Goal: Task Accomplishment & Management: Manage account settings

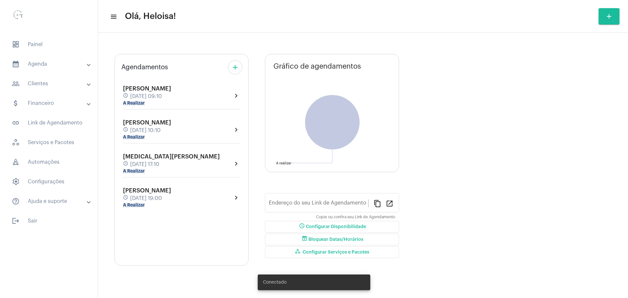
type input "[URL][DOMAIN_NAME]"
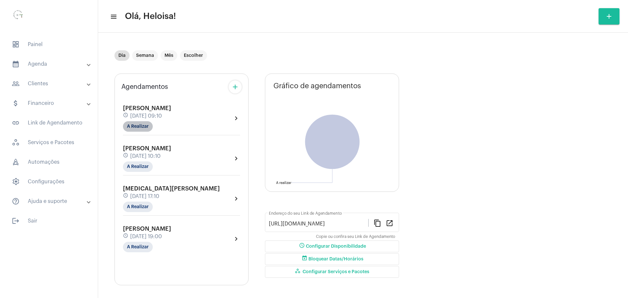
click at [135, 127] on mat-chip "A Realizar" at bounding box center [138, 126] width 30 height 10
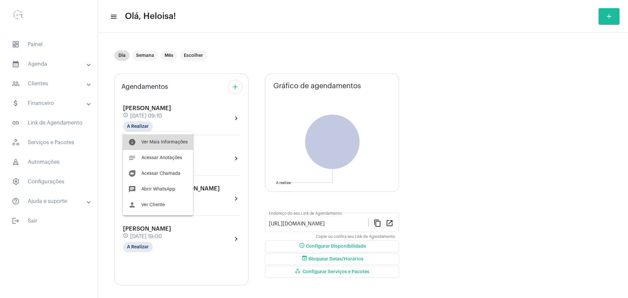
click at [159, 144] on span "Ver Mais Informações" at bounding box center [164, 142] width 46 height 5
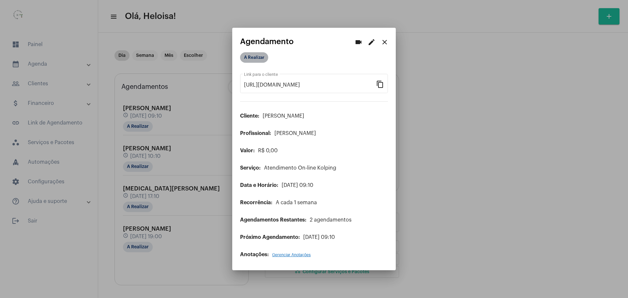
click at [256, 62] on mat-chip "A Realizar" at bounding box center [254, 57] width 28 height 10
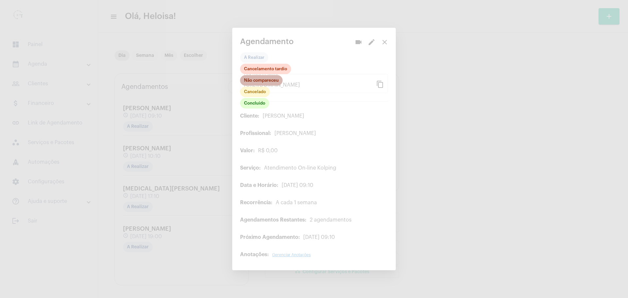
click at [263, 85] on mat-chip "Não compareceu" at bounding box center [261, 80] width 43 height 10
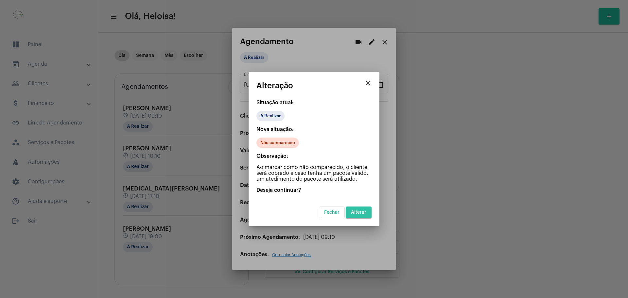
click at [365, 211] on span "Alterar" at bounding box center [358, 212] width 15 height 5
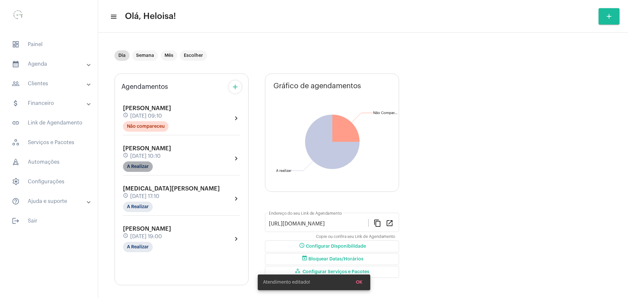
click at [142, 164] on mat-chip "A Realizar" at bounding box center [138, 167] width 30 height 10
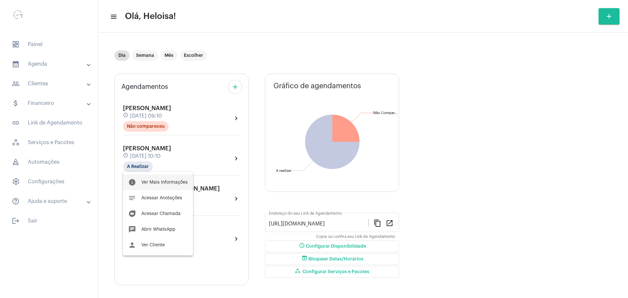
click at [162, 177] on button "info Ver Mais Informações" at bounding box center [158, 183] width 70 height 16
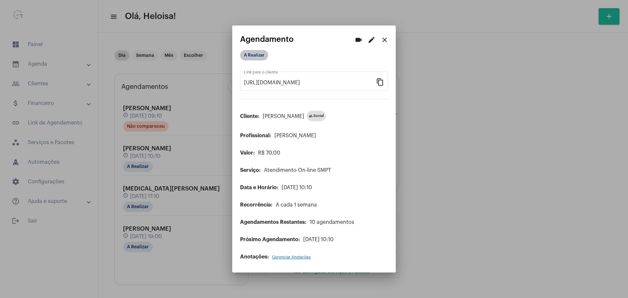
click at [255, 56] on mat-chip "A Realizar" at bounding box center [254, 55] width 28 height 10
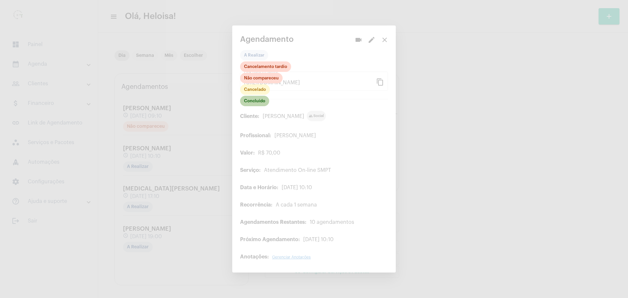
click at [256, 103] on mat-chip "Concluído" at bounding box center [254, 101] width 29 height 10
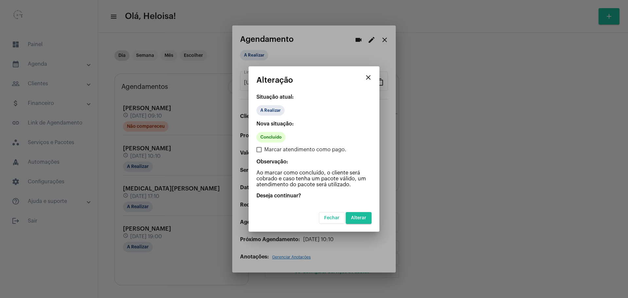
click at [361, 219] on span "Alterar" at bounding box center [358, 218] width 15 height 5
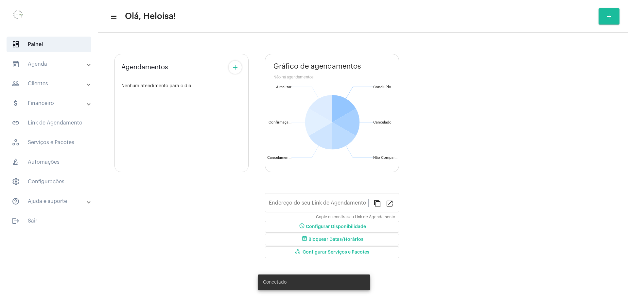
type input "[URL][DOMAIN_NAME]"
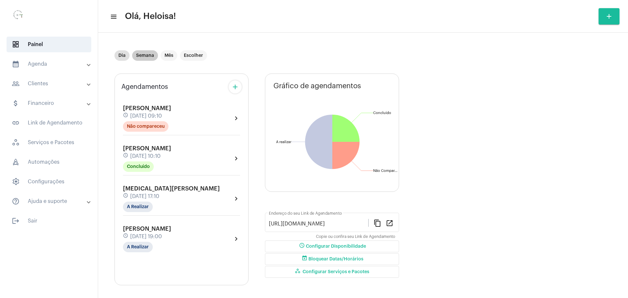
click at [144, 56] on mat-chip "Semana" at bounding box center [145, 55] width 26 height 10
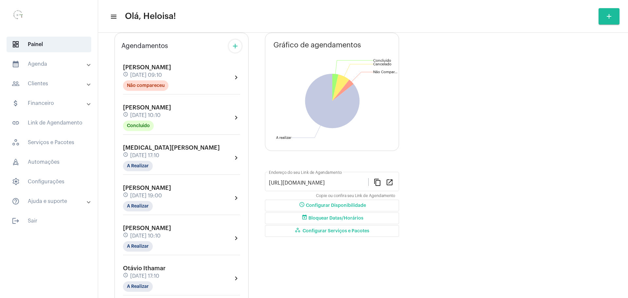
scroll to position [82, 0]
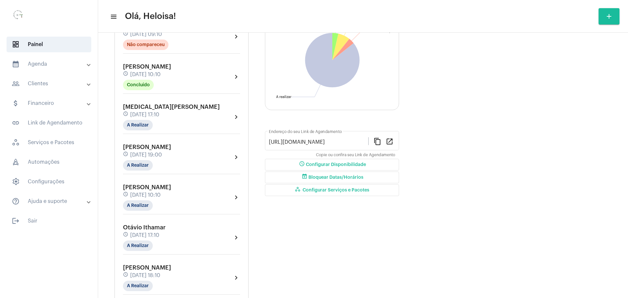
click at [154, 111] on div "[MEDICAL_DATA][PERSON_NAME] schedule [DATE] 17:10 A Realizar" at bounding box center [171, 117] width 97 height 27
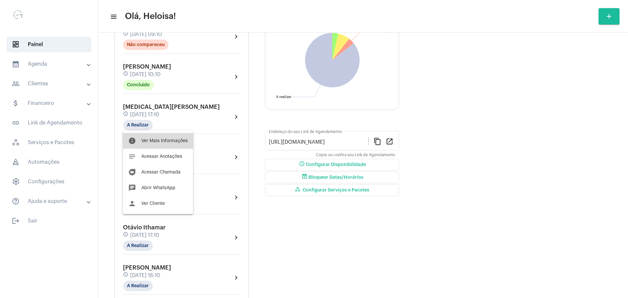
click at [167, 140] on span "Ver Mais Informações" at bounding box center [164, 141] width 46 height 5
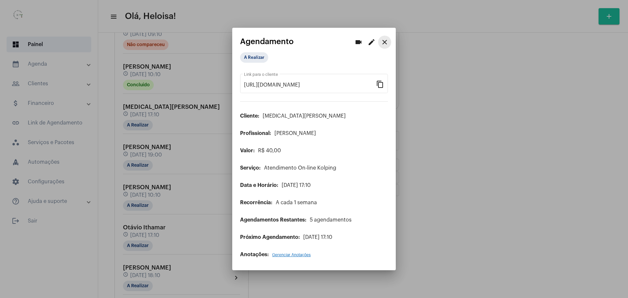
click at [385, 41] on mat-icon "close" at bounding box center [385, 42] width 8 height 8
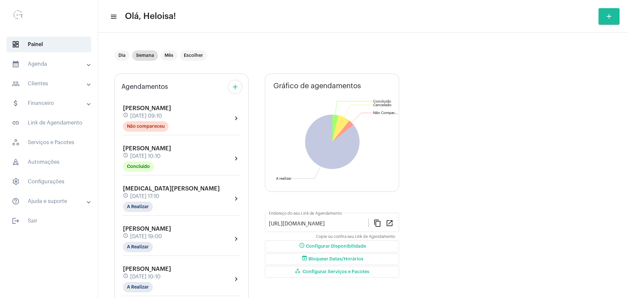
click at [43, 82] on mat-panel-title "people_outline Clientes" at bounding box center [50, 84] width 76 height 8
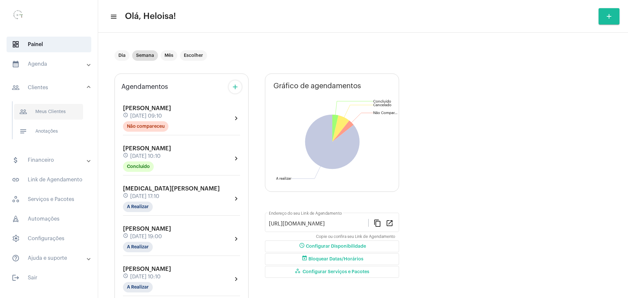
click at [48, 111] on span "people_outline Meus Clientes" at bounding box center [48, 112] width 69 height 16
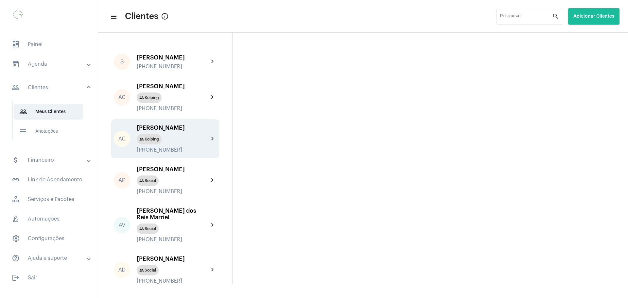
scroll to position [41, 0]
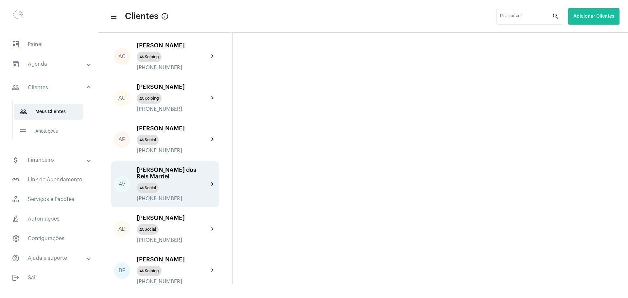
click at [170, 180] on div "[PERSON_NAME] dos Reis Marriel" at bounding box center [173, 173] width 72 height 13
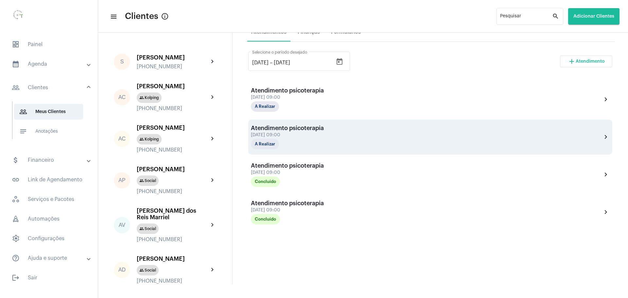
scroll to position [133, 0]
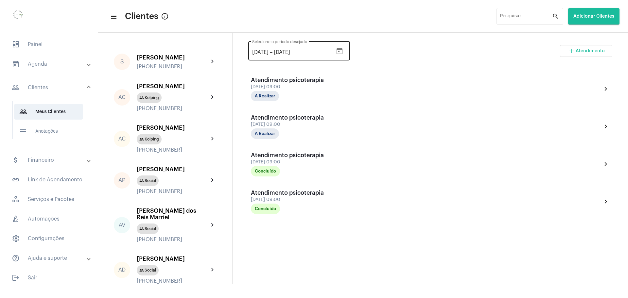
drag, startPoint x: 261, startPoint y: 51, endPoint x: 265, endPoint y: 52, distance: 3.6
click at [262, 51] on input "[DATE]" at bounding box center [260, 52] width 16 height 6
drag, startPoint x: 257, startPoint y: 51, endPoint x: 246, endPoint y: 47, distance: 12.0
click at [248, 50] on div "[DATE] [DATE] – [DATE] Selecione o período desejado add Atendimento Atendimento…" at bounding box center [430, 134] width 369 height 201
type input "[DATE]"
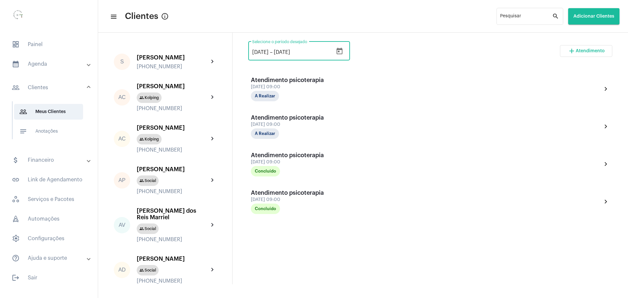
click at [447, 60] on div "[DATE] [DATE] – [DATE] Selecione o período desejado add Atendimento" at bounding box center [430, 53] width 364 height 31
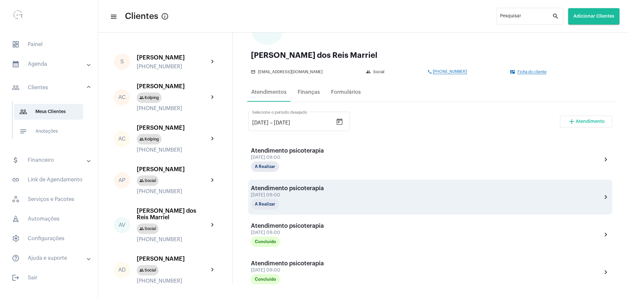
scroll to position [0, 0]
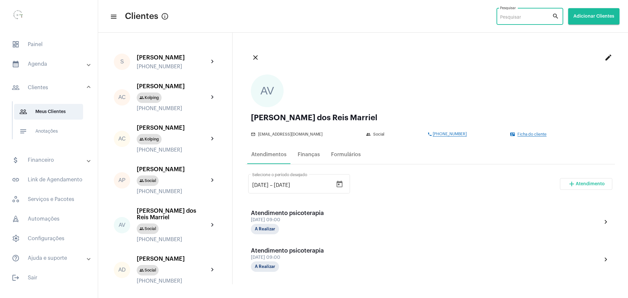
click at [511, 17] on input "Pesquisar" at bounding box center [526, 17] width 52 height 5
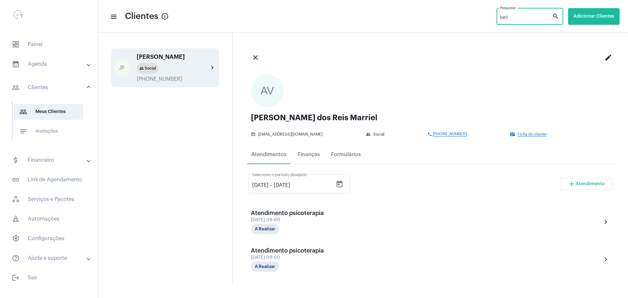
type input "juci"
click at [147, 57] on div "[PERSON_NAME]" at bounding box center [173, 57] width 72 height 7
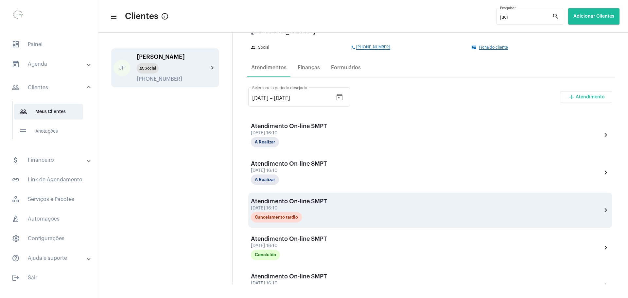
scroll to position [82, 0]
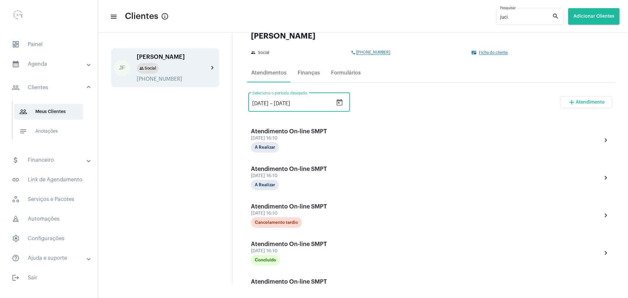
click at [263, 102] on input "[DATE]" at bounding box center [260, 104] width 16 height 6
type input "[DATE]"
click at [396, 118] on div "[DATE] [DATE] – [DATE] Selecione o período desejado add Atendimento" at bounding box center [430, 105] width 364 height 31
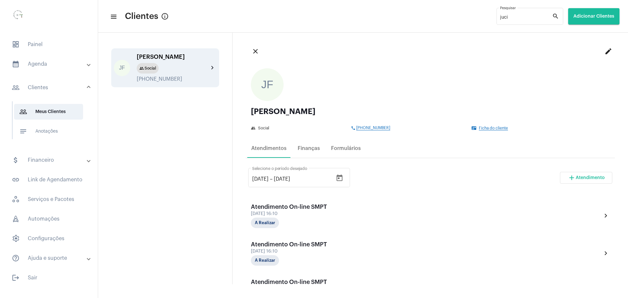
scroll to position [0, 0]
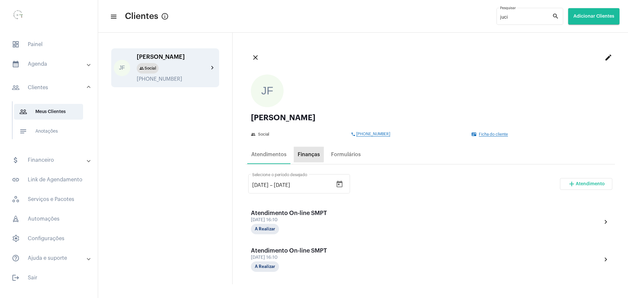
click at [301, 153] on div "Finanças" at bounding box center [309, 155] width 22 height 6
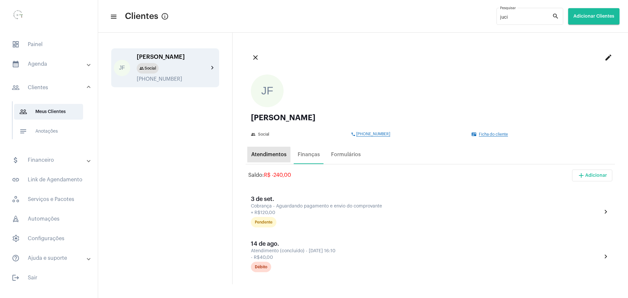
drag, startPoint x: 263, startPoint y: 156, endPoint x: 490, endPoint y: 157, distance: 227.6
click at [264, 156] on div "Atendimentos" at bounding box center [268, 155] width 35 height 6
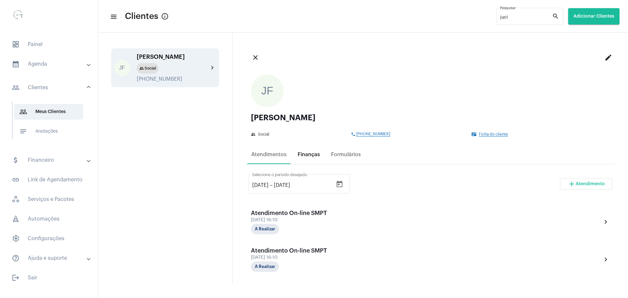
click at [316, 154] on div "Finanças" at bounding box center [309, 155] width 22 height 6
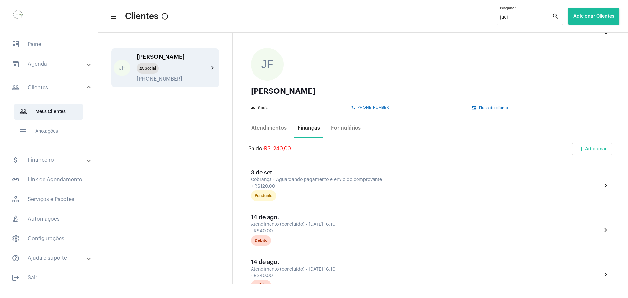
scroll to position [41, 0]
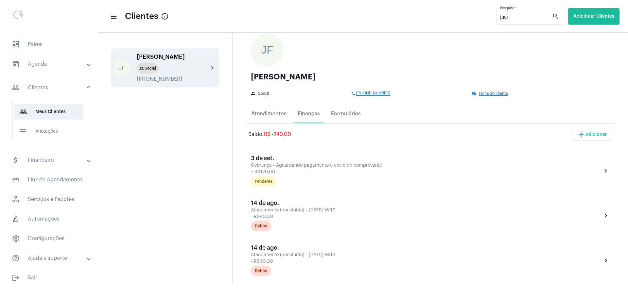
click at [587, 136] on span "add Adicionar" at bounding box center [592, 134] width 30 height 5
click at [572, 168] on span "add Cobrança Avulsa" at bounding box center [571, 168] width 46 height 12
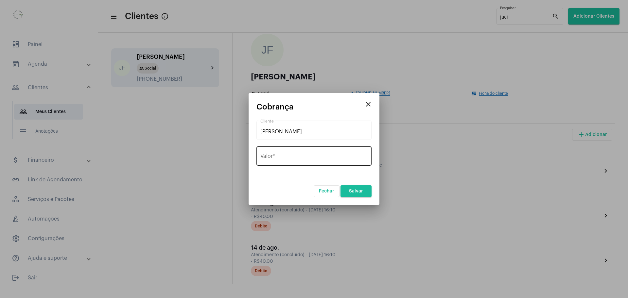
click at [289, 154] on div "Valor *" at bounding box center [313, 155] width 107 height 21
type input "R$ 160"
click at [357, 194] on button "Salvar" at bounding box center [355, 191] width 31 height 12
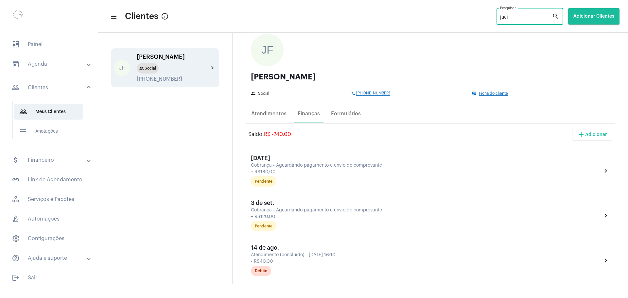
drag, startPoint x: 513, startPoint y: 15, endPoint x: 481, endPoint y: 16, distance: 31.4
click at [481, 16] on mat-toolbar-row "menu Clientes info_outlined juci Pesquisar search Adicionar Clientes" at bounding box center [363, 16] width 530 height 21
type input "helena"
click at [172, 57] on div "[PERSON_NAME] & [PERSON_NAME]" at bounding box center [173, 60] width 72 height 13
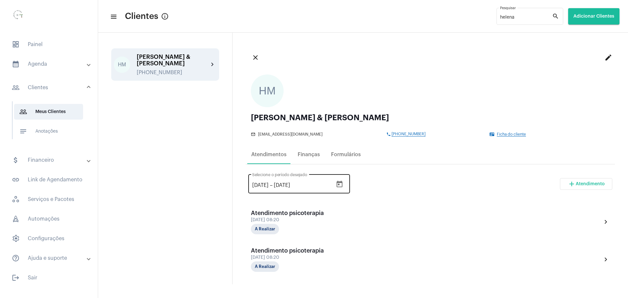
click at [263, 185] on input "[DATE]" at bounding box center [260, 185] width 16 height 6
type input "[DATE]"
click at [430, 192] on div "[DATE] [DATE] – [DATE] Selecione o período desejado add Atendimento" at bounding box center [430, 186] width 364 height 31
click at [301, 156] on div "Finanças" at bounding box center [309, 155] width 22 height 6
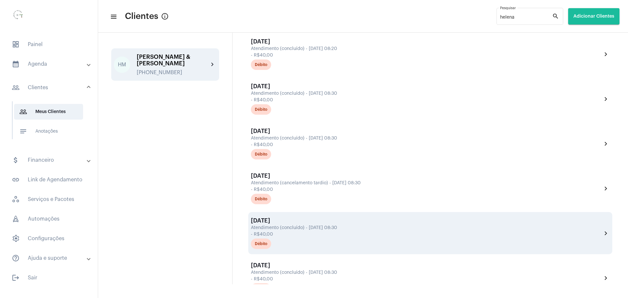
scroll to position [736, 0]
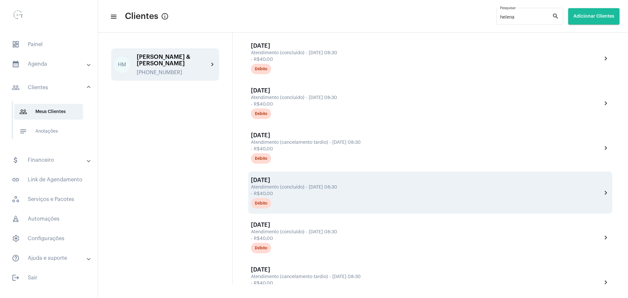
click at [363, 212] on div "[DATE] Atendimento (concluído) - [DATE] 08:30 - R$40,00 Débito chevron_right" at bounding box center [430, 193] width 364 height 42
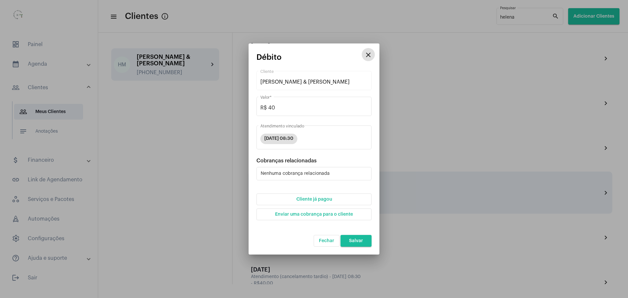
click at [363, 212] on div "close Débito [PERSON_NAME] & [PERSON_NAME] Cliente R$ 40 Valor * [DATE] 08:30 A…" at bounding box center [314, 148] width 131 height 211
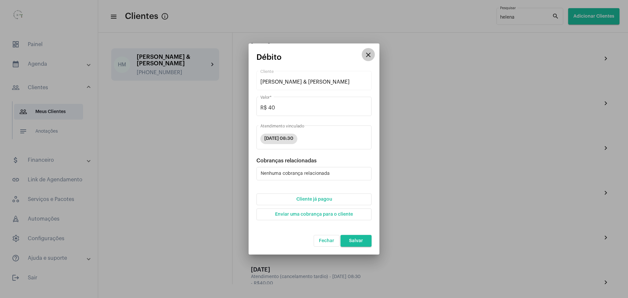
click at [366, 57] on mat-icon "close" at bounding box center [368, 55] width 8 height 8
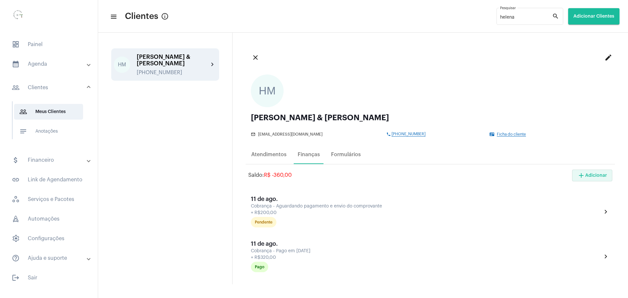
click at [592, 175] on span "add Adicionar" at bounding box center [592, 175] width 30 height 5
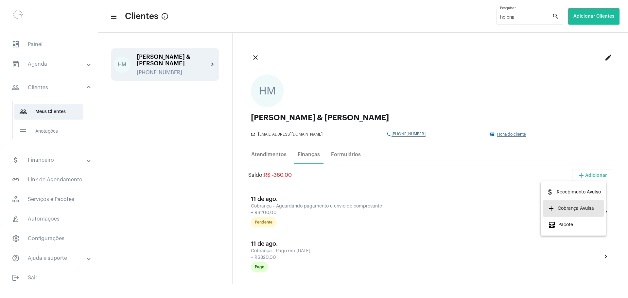
click at [570, 210] on span "add Cobrança Avulsa" at bounding box center [571, 209] width 46 height 12
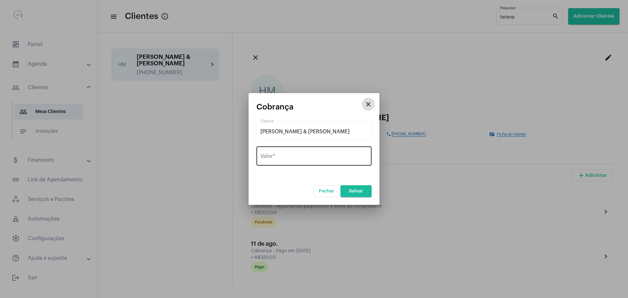
click at [333, 162] on div "Valor *" at bounding box center [313, 155] width 107 height 21
type input "R$ 200"
click at [300, 177] on form "[PERSON_NAME] & [PERSON_NAME] Cliente R$ 200 Valor * [PERSON_NAME]" at bounding box center [313, 158] width 115 height 78
click at [360, 193] on span "Salvar" at bounding box center [356, 191] width 14 height 5
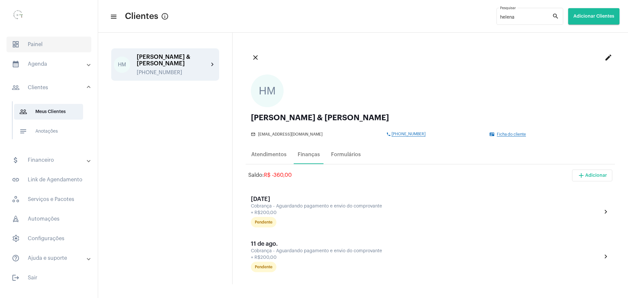
click at [31, 45] on span "dashboard Painel" at bounding box center [49, 45] width 85 height 16
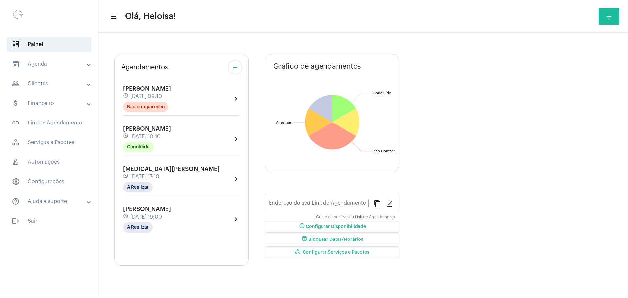
type input "[URL][DOMAIN_NAME]"
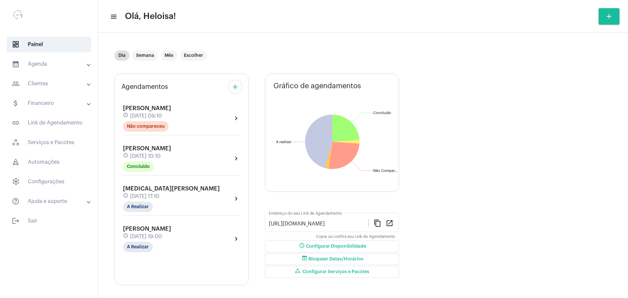
click at [43, 67] on mat-panel-title "calendar_month_outlined Agenda" at bounding box center [50, 64] width 76 height 8
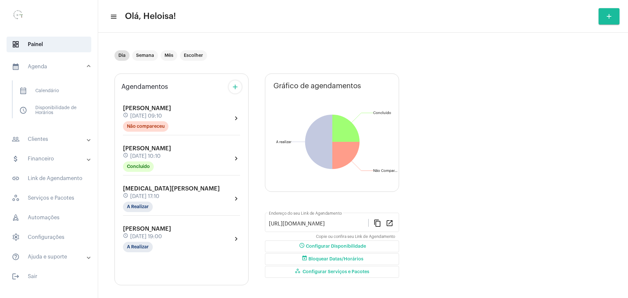
click at [42, 140] on mat-panel-title "people_outline Clientes" at bounding box center [50, 139] width 76 height 8
click at [53, 112] on span "people_outline Meus Clientes" at bounding box center [48, 112] width 69 height 16
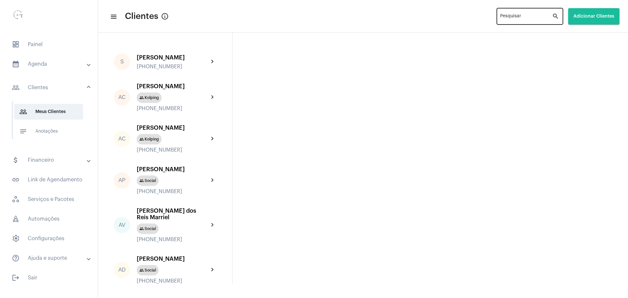
click at [511, 16] on input "Pesquisar" at bounding box center [526, 17] width 52 height 5
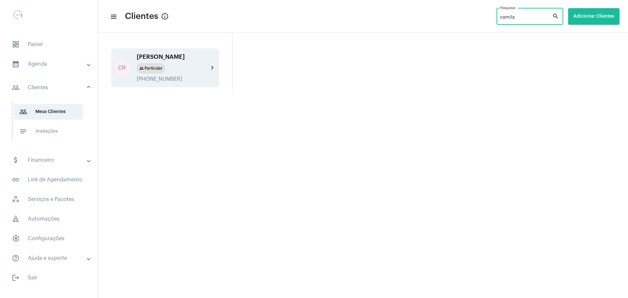
type input "camila"
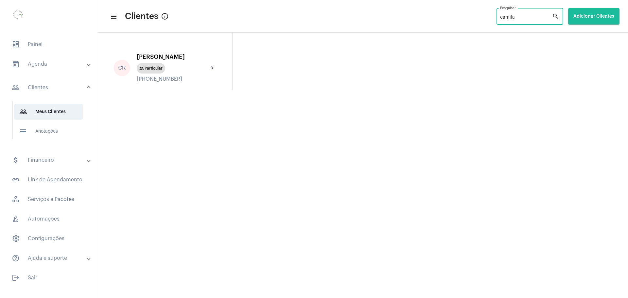
click at [150, 60] on div "[PERSON_NAME]" at bounding box center [173, 57] width 72 height 7
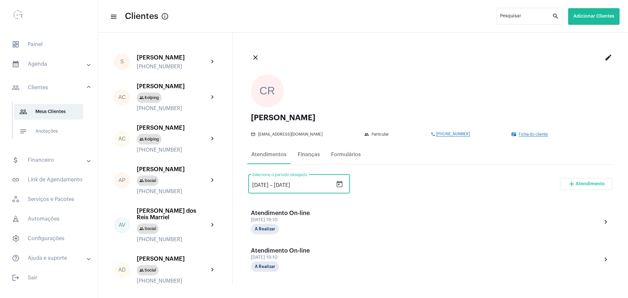
drag, startPoint x: 256, startPoint y: 186, endPoint x: 242, endPoint y: 181, distance: 14.5
type input "[DATE]"
click at [423, 181] on div "[DATE] [DATE] – [DATE] Selecione o período desejado add Atendimento" at bounding box center [430, 186] width 364 height 31
click at [302, 156] on div "Finanças" at bounding box center [309, 155] width 22 height 6
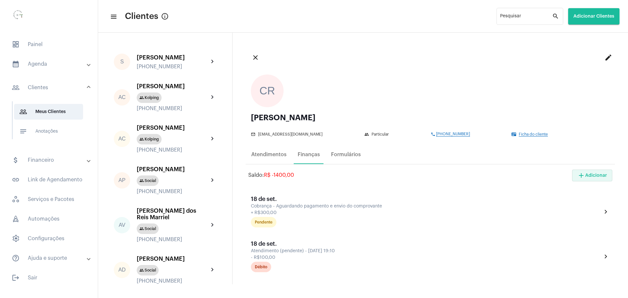
click at [583, 176] on span "add Adicionar" at bounding box center [592, 175] width 30 height 5
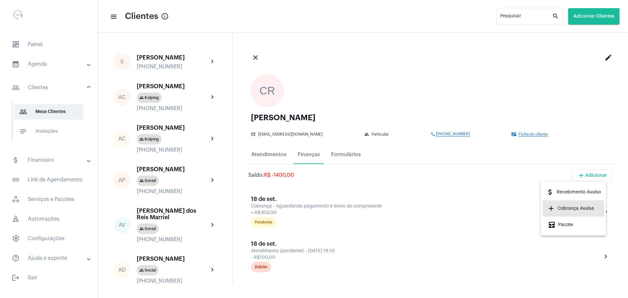
click at [579, 208] on span "add Cobrança Avulsa" at bounding box center [571, 209] width 46 height 12
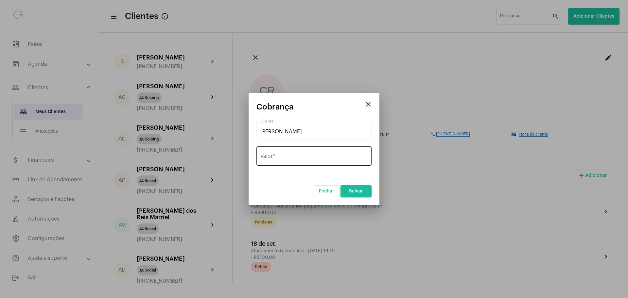
click at [330, 164] on div "Valor *" at bounding box center [313, 155] width 107 height 21
type input "R$ 200"
click at [308, 181] on form "[PERSON_NAME] Cliente R$ 200 Valor * [PERSON_NAME]" at bounding box center [313, 158] width 115 height 78
click at [359, 193] on span "Salvar" at bounding box center [356, 191] width 14 height 5
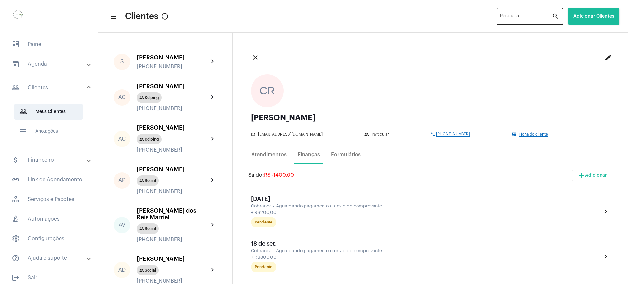
click at [521, 13] on div "Pesquisar" at bounding box center [526, 16] width 52 height 18
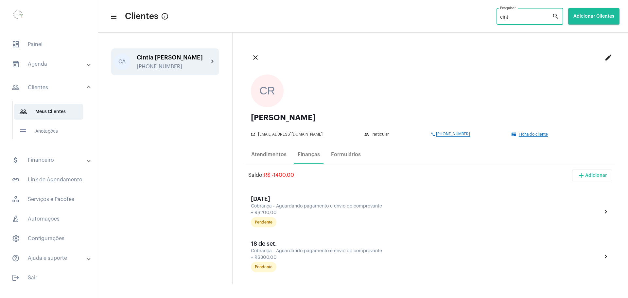
type input "cint"
click at [153, 62] on div "Cintia Amaral Garofolo [PHONE_NUMBER]" at bounding box center [173, 61] width 72 height 15
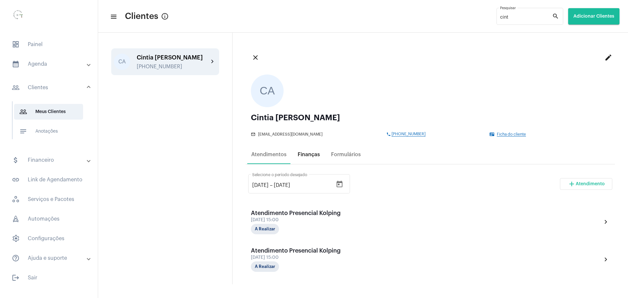
click at [311, 147] on div "Finanças" at bounding box center [309, 155] width 30 height 16
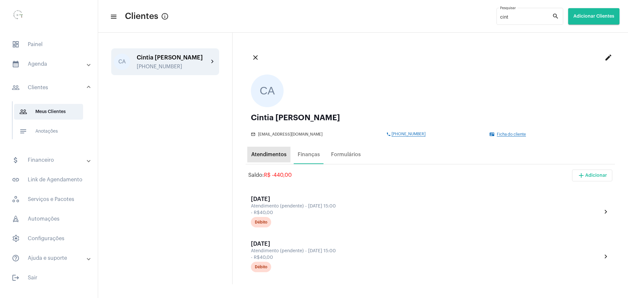
click at [271, 158] on div "Atendimentos" at bounding box center [268, 155] width 43 height 16
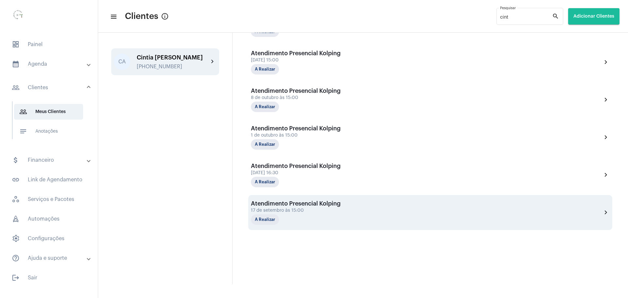
scroll to position [27, 0]
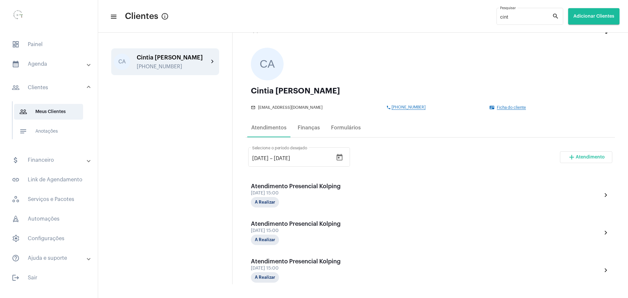
click at [361, 59] on ngx-avatars "CA" at bounding box center [427, 64] width 352 height 33
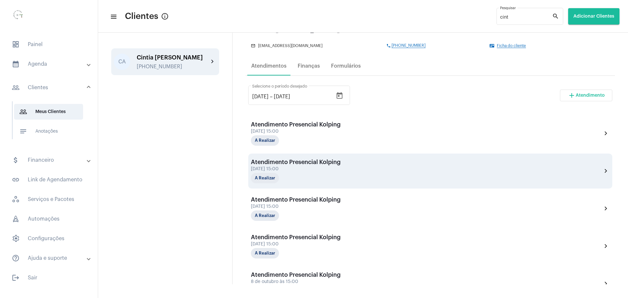
scroll to position [68, 0]
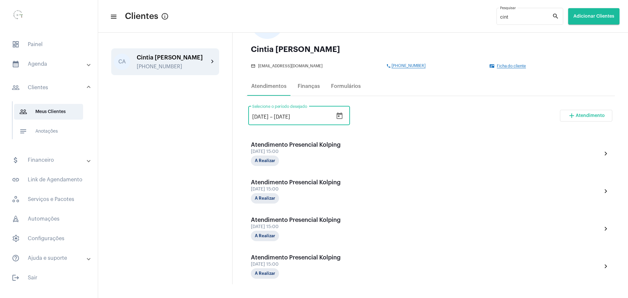
drag, startPoint x: 257, startPoint y: 116, endPoint x: 242, endPoint y: 116, distance: 14.4
click at [242, 116] on div "close edit CA Cintia Amaral Garofolo mail_outline [EMAIL_ADDRESS][DOMAIN_NAME] …" at bounding box center [429, 159] width 395 height 252
click at [455, 132] on div "[DATE] [DATE] – [DATE] Selecione o período desejado add Atendimento" at bounding box center [430, 118] width 364 height 31
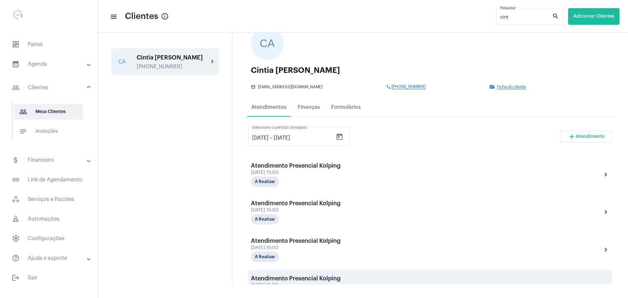
scroll to position [21, 0]
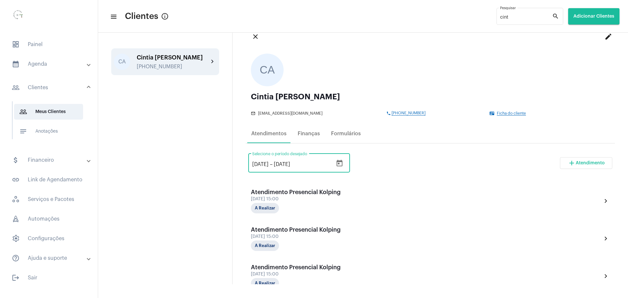
click at [258, 164] on input "[DATE]" at bounding box center [260, 165] width 16 height 6
type input "[DATE]"
click at [290, 164] on input "[DATE]" at bounding box center [293, 165] width 39 height 6
type input "[DATE]"
drag, startPoint x: 435, startPoint y: 172, endPoint x: 430, endPoint y: 173, distance: 4.7
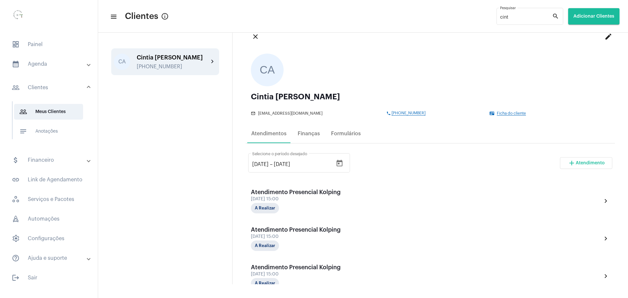
click at [434, 173] on div "[DATE] [DATE] – [DATE] Selecione o período desejado add Atendimento" at bounding box center [430, 165] width 364 height 31
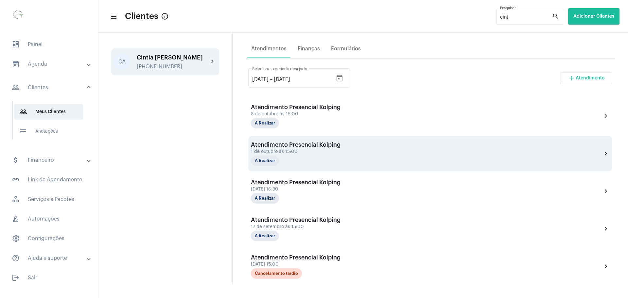
scroll to position [65, 0]
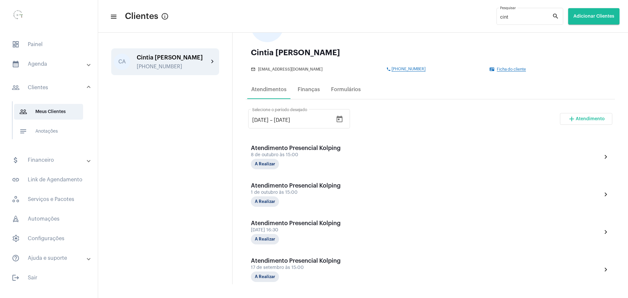
click at [453, 118] on div "[DATE] [DATE] – [DATE] Selecione o período desejado add Atendimento" at bounding box center [430, 121] width 364 height 31
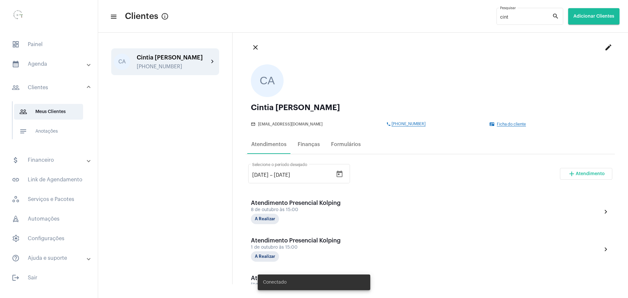
scroll to position [0, 0]
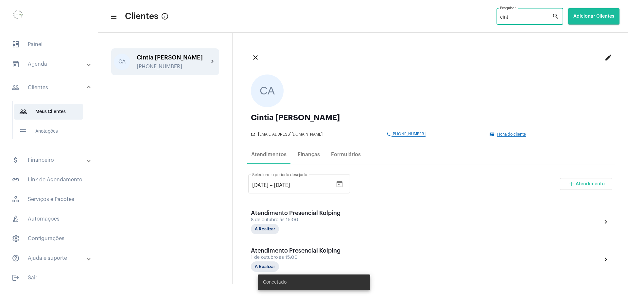
drag, startPoint x: 505, startPoint y: 16, endPoint x: 460, endPoint y: 7, distance: 45.0
click at [460, 7] on mat-toolbar-row "menu Clientes info_outlined cint Pesquisar search Adicionar Clientes" at bounding box center [363, 16] width 530 height 21
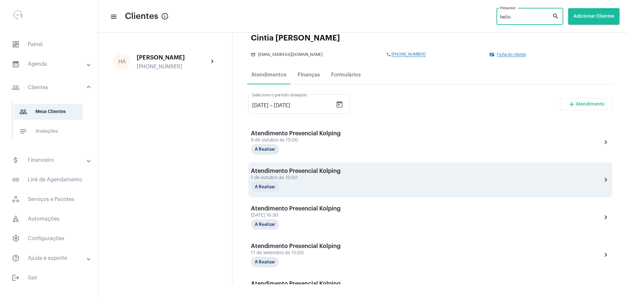
scroll to position [82, 0]
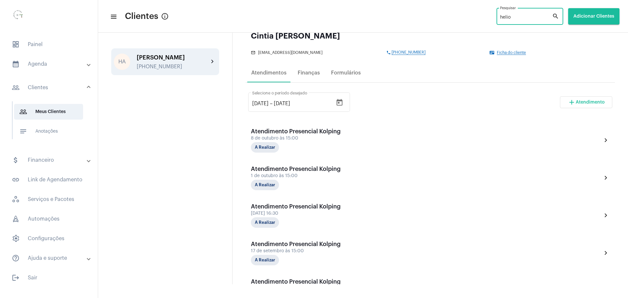
type input "helio"
click at [163, 55] on div "[PERSON_NAME]" at bounding box center [173, 57] width 72 height 7
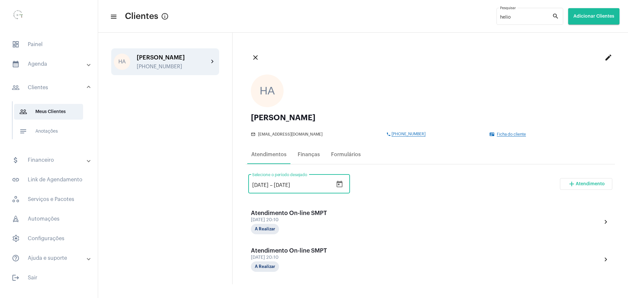
drag, startPoint x: 258, startPoint y: 186, endPoint x: 249, endPoint y: 183, distance: 9.3
click at [249, 183] on div "[DATE] [DATE] – [DATE] Selecione o período desejado" at bounding box center [299, 183] width 102 height 21
type input "[DATE]"
click at [429, 186] on div "[DATE] [DATE] – [DATE] Selecione o período desejado add Atendimento" at bounding box center [430, 186] width 364 height 31
click at [305, 157] on div "Finanças" at bounding box center [309, 155] width 22 height 6
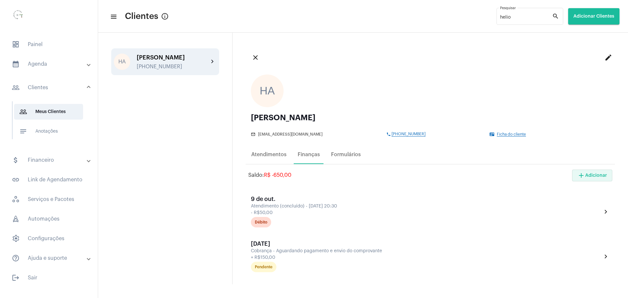
click at [592, 177] on span "add Adicionar" at bounding box center [592, 175] width 30 height 5
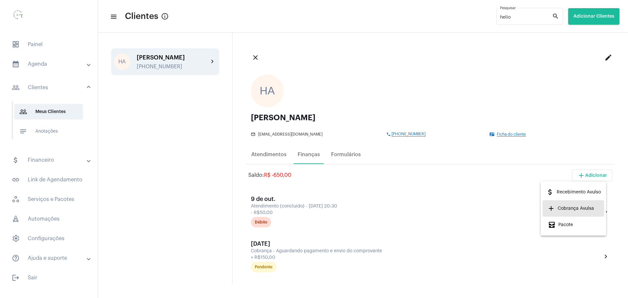
click at [585, 210] on span "add Cobrança Avulsa" at bounding box center [571, 209] width 46 height 12
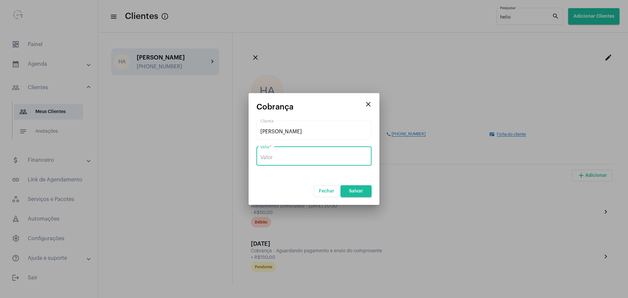
click at [318, 157] on input "Valor *" at bounding box center [313, 158] width 107 height 6
type input "R$ 100"
drag, startPoint x: 267, startPoint y: 183, endPoint x: 286, endPoint y: 194, distance: 21.7
click at [271, 187] on form "[PERSON_NAME] Cliente R$ 100 Valor * [PERSON_NAME]" at bounding box center [313, 158] width 115 height 78
click at [363, 191] on button "Salvar" at bounding box center [355, 191] width 31 height 12
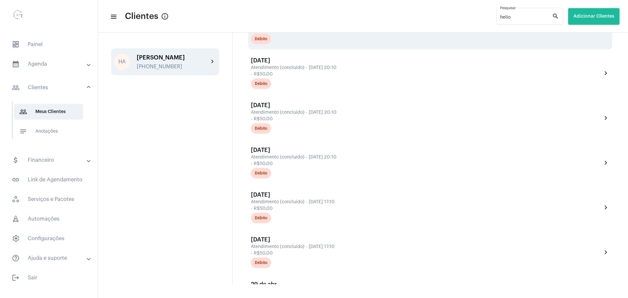
scroll to position [981, 0]
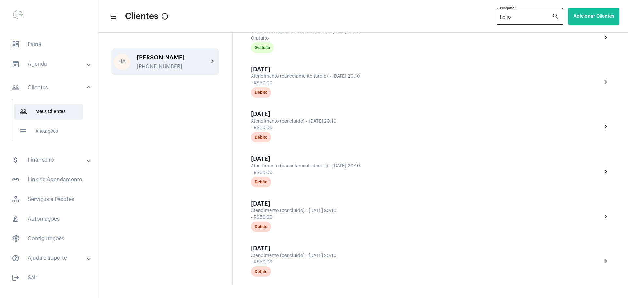
drag, startPoint x: 515, startPoint y: 13, endPoint x: 499, endPoint y: 13, distance: 16.7
click at [499, 13] on div "helio Pesquisar search" at bounding box center [529, 16] width 67 height 18
click at [507, 16] on input "helio" at bounding box center [526, 17] width 52 height 5
click at [171, 65] on div "[PHONE_NUMBER]" at bounding box center [173, 67] width 72 height 6
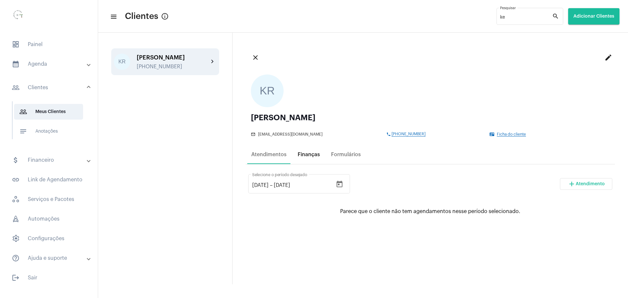
click at [302, 152] on div "Finanças" at bounding box center [309, 155] width 22 height 6
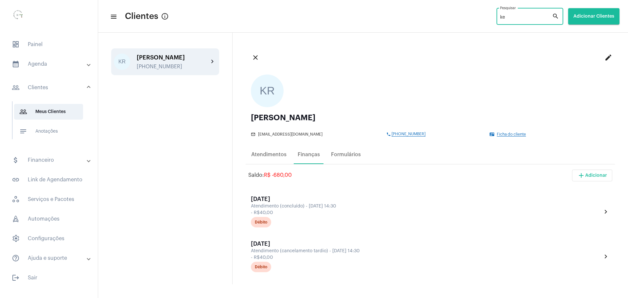
drag, startPoint x: 508, startPoint y: 16, endPoint x: 493, endPoint y: 16, distance: 15.4
click at [493, 16] on mat-toolbar-row "menu Clientes info_outlined ke Pesquisar search Adicionar Clientes" at bounding box center [363, 16] width 530 height 21
type input "mat"
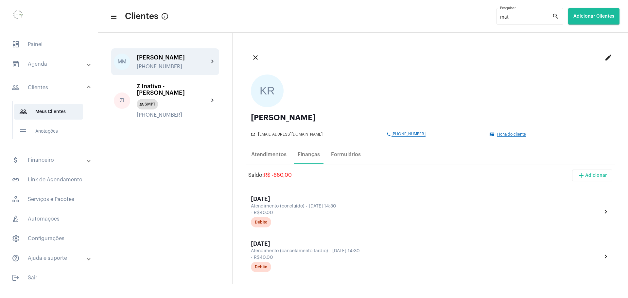
click at [174, 67] on div "[PHONE_NUMBER]" at bounding box center [173, 67] width 72 height 6
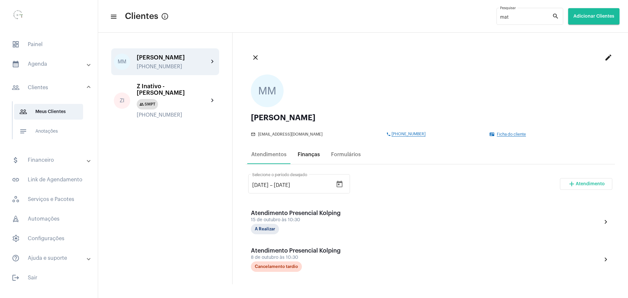
click at [313, 152] on div "Finanças" at bounding box center [309, 155] width 22 height 6
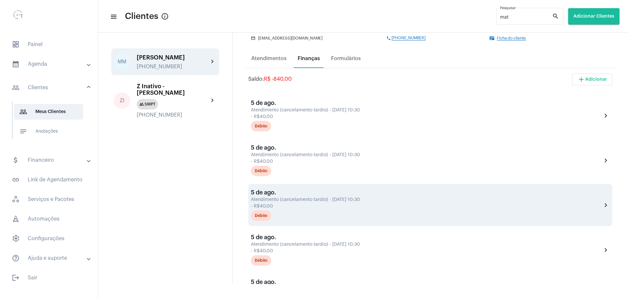
scroll to position [123, 0]
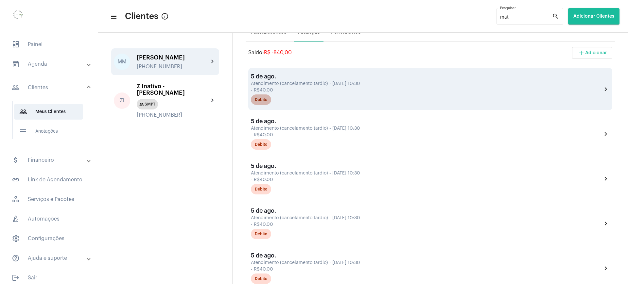
click at [497, 104] on div "Débito" at bounding box center [425, 99] width 353 height 13
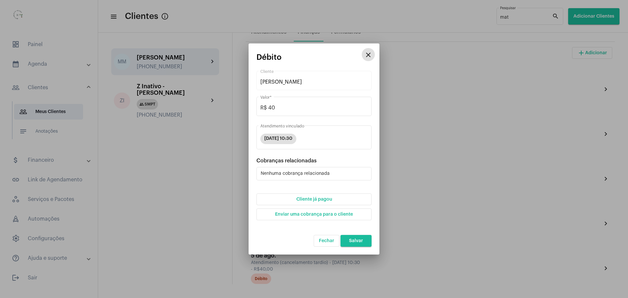
drag, startPoint x: 369, startPoint y: 57, endPoint x: 373, endPoint y: 64, distance: 8.2
click at [370, 58] on mat-icon "close" at bounding box center [368, 55] width 8 height 8
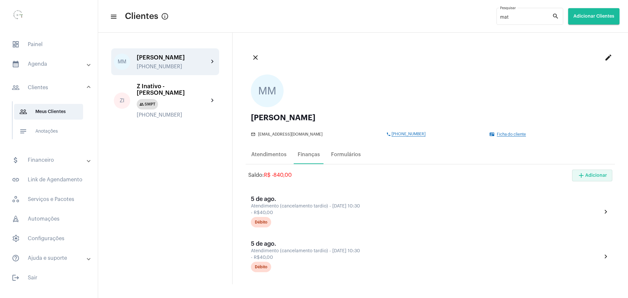
click at [593, 177] on span "add Adicionar" at bounding box center [592, 175] width 30 height 5
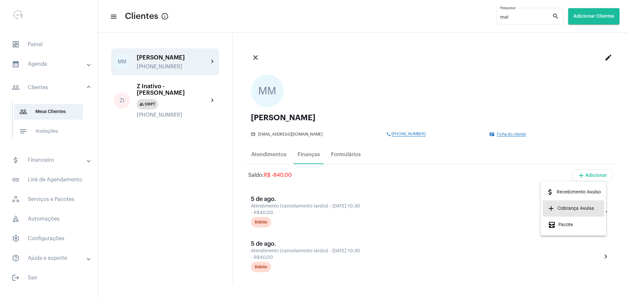
click at [582, 211] on span "add Cobrança Avulsa" at bounding box center [571, 209] width 46 height 12
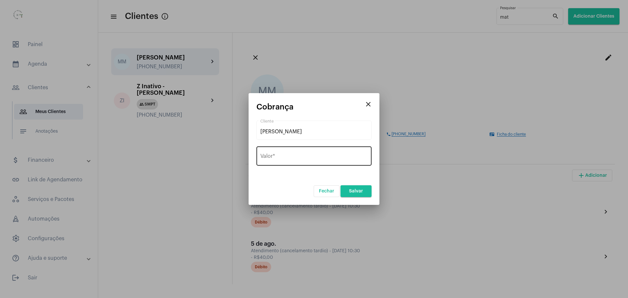
click at [327, 161] on div "Valor *" at bounding box center [313, 155] width 107 height 21
type input "R$ 320"
click at [276, 179] on form "[PERSON_NAME] Cliente R$ 320 Valor * [PERSON_NAME]" at bounding box center [313, 158] width 115 height 78
click at [363, 194] on button "Salvar" at bounding box center [355, 191] width 31 height 12
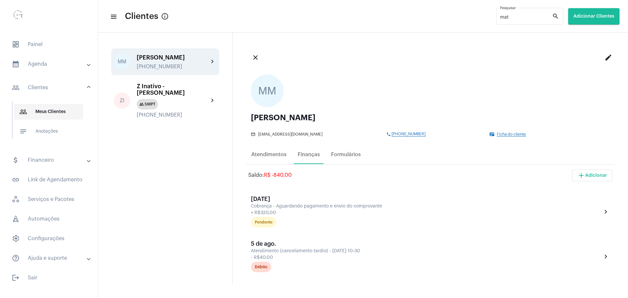
drag, startPoint x: 38, startPoint y: 112, endPoint x: 41, endPoint y: 83, distance: 28.5
click at [38, 112] on span "people_outline Meus Clientes" at bounding box center [48, 112] width 69 height 16
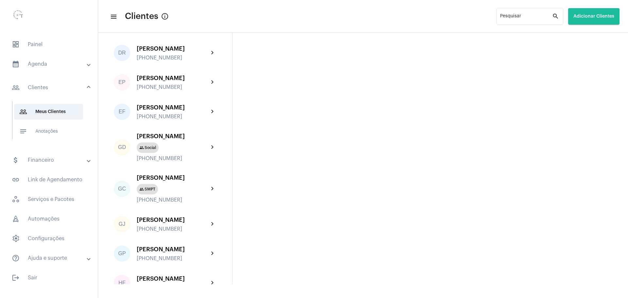
scroll to position [409, 0]
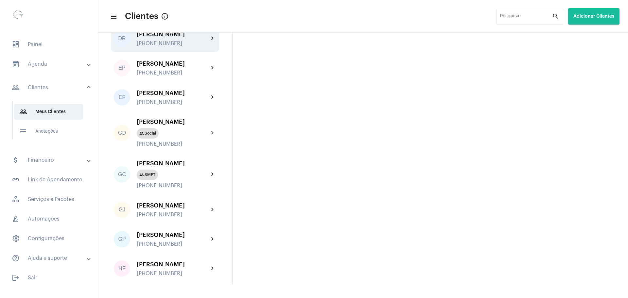
click at [167, 46] on div "[PERSON_NAME] [PHONE_NUMBER]" at bounding box center [173, 38] width 72 height 15
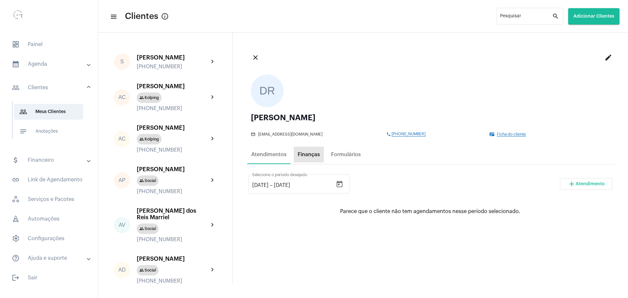
click at [310, 149] on div "Finanças" at bounding box center [309, 155] width 30 height 16
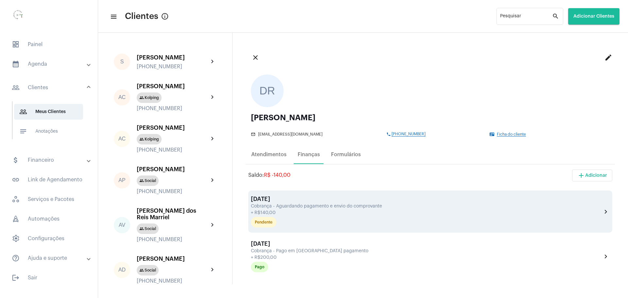
click at [312, 206] on div "Cobrança - Aguardando pagamento e envio do comprovante" at bounding box center [425, 206] width 349 height 5
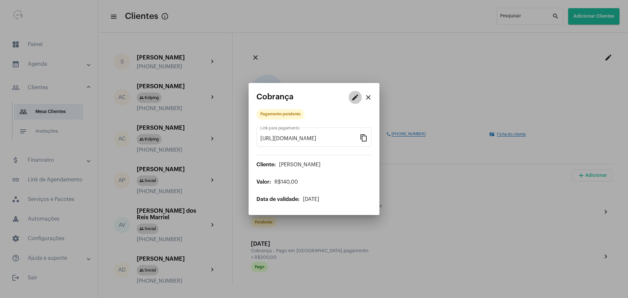
click at [354, 98] on mat-icon "edit" at bounding box center [355, 98] width 8 height 8
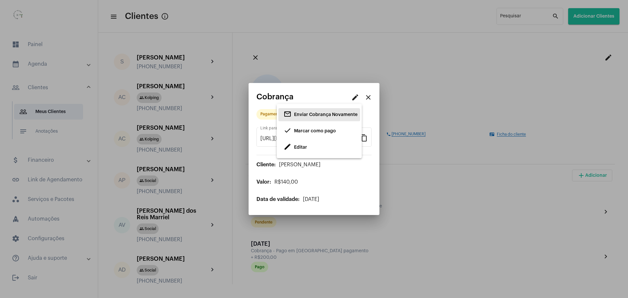
click at [313, 114] on span "Enviar Cobrança Novamente" at bounding box center [325, 114] width 63 height 5
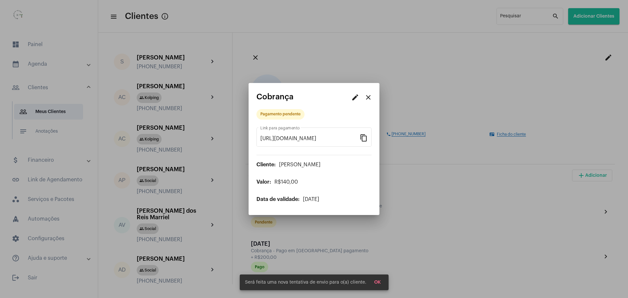
click at [370, 99] on mat-icon "close" at bounding box center [368, 98] width 8 height 8
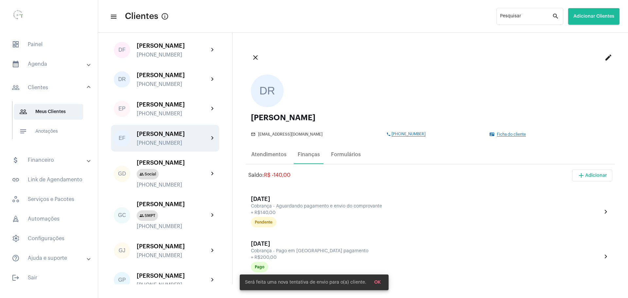
scroll to position [409, 0]
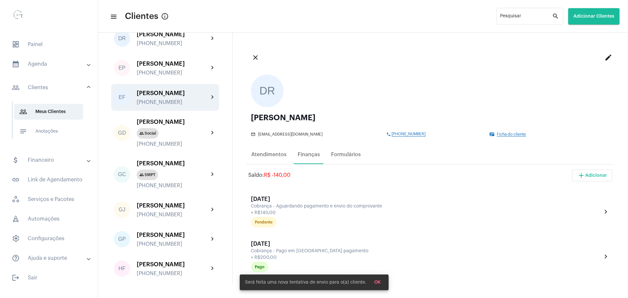
click at [154, 96] on div "[PERSON_NAME]" at bounding box center [173, 93] width 72 height 7
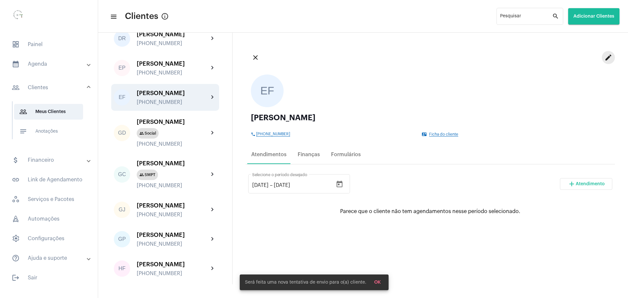
click at [604, 58] on mat-icon "edit" at bounding box center [608, 58] width 8 height 8
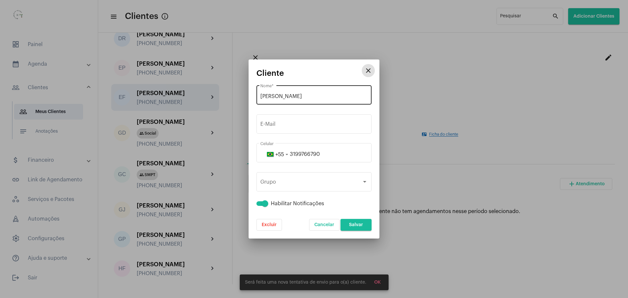
click at [261, 96] on input "[PERSON_NAME]" at bounding box center [313, 97] width 107 height 6
type input "Z Inativo [PERSON_NAME]"
click at [362, 228] on button "Salvar" at bounding box center [355, 225] width 31 height 12
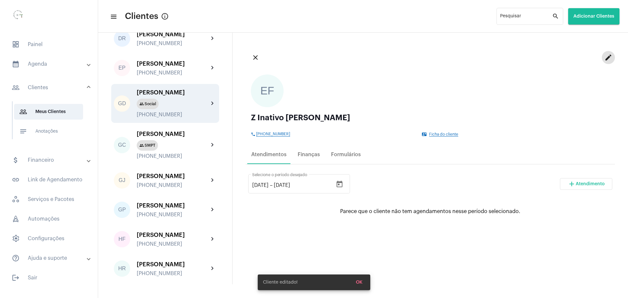
click at [159, 96] on div "[PERSON_NAME]" at bounding box center [173, 92] width 72 height 7
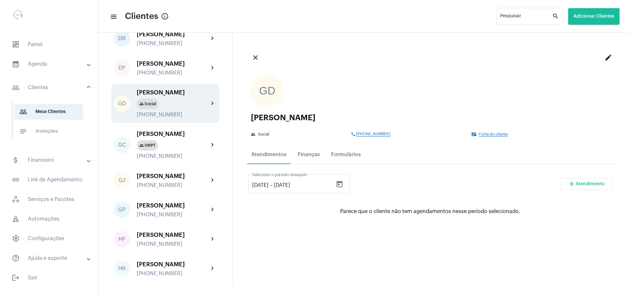
click at [604, 57] on mat-icon "edit" at bounding box center [608, 58] width 8 height 8
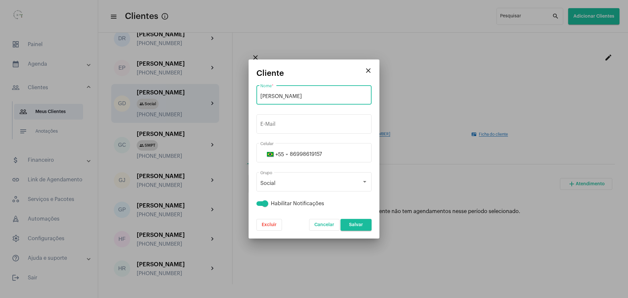
click at [262, 96] on input "[PERSON_NAME]" at bounding box center [313, 97] width 107 height 6
type input "Z inATIVO [PERSON_NAME]"
click at [356, 225] on span "Salvar" at bounding box center [356, 225] width 14 height 5
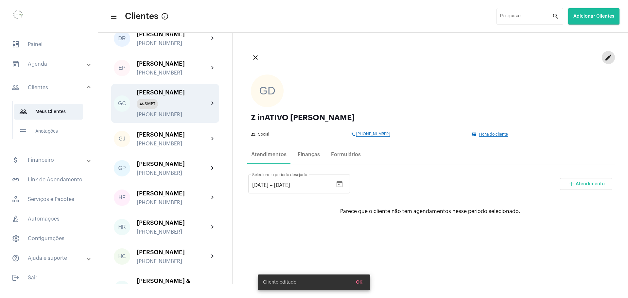
scroll to position [368, 0]
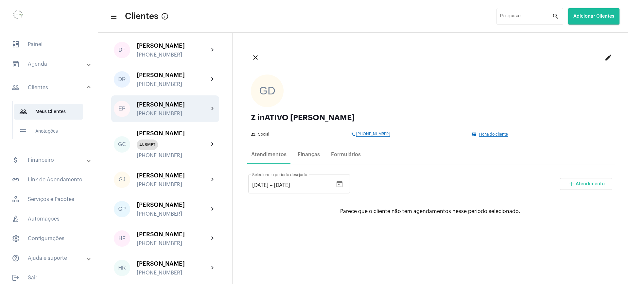
drag, startPoint x: 169, startPoint y: 140, endPoint x: 183, endPoint y: 143, distance: 14.0
click at [169, 108] on div "[PERSON_NAME]" at bounding box center [173, 104] width 72 height 7
click at [604, 57] on mat-icon "edit" at bounding box center [608, 58] width 8 height 8
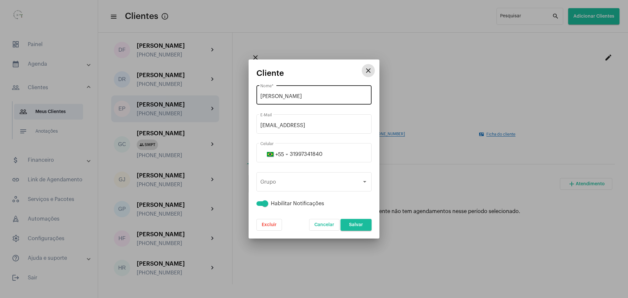
click at [262, 94] on input "[PERSON_NAME]" at bounding box center [313, 97] width 107 height 6
click at [260, 93] on div "[PERSON_NAME] Nome *" at bounding box center [313, 94] width 115 height 21
drag, startPoint x: 287, startPoint y: 94, endPoint x: 186, endPoint y: 97, distance: 101.1
click at [186, 97] on div "close Cliente Ez iNATIVO lias Parreiras de Araujo Nome * [EMAIL_ADDRESS] E-Mail…" at bounding box center [314, 149] width 628 height 298
type input "Zinativo lias Parreiras de Araujo"
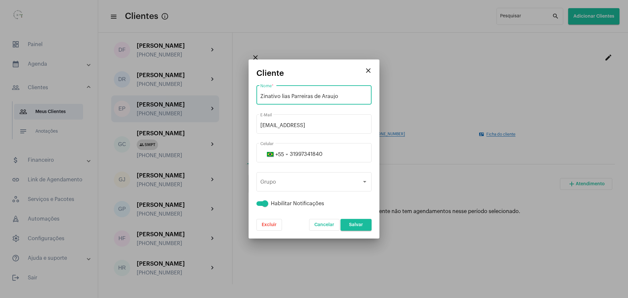
click at [356, 225] on span "Salvar" at bounding box center [356, 225] width 14 height 5
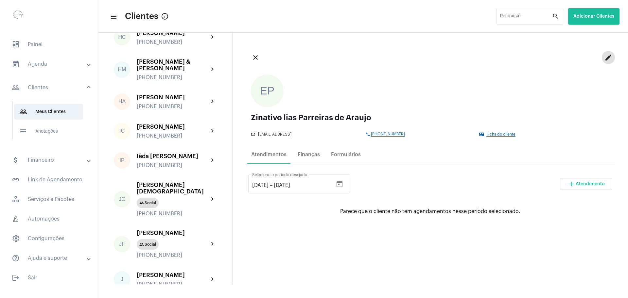
scroll to position [613, 0]
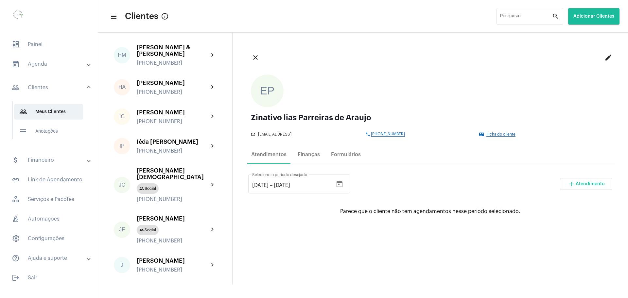
click at [165, 116] on div "[PERSON_NAME]" at bounding box center [173, 112] width 72 height 7
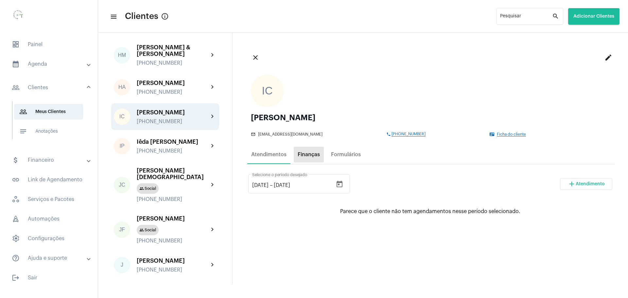
click at [302, 154] on div "Finanças" at bounding box center [309, 155] width 22 height 6
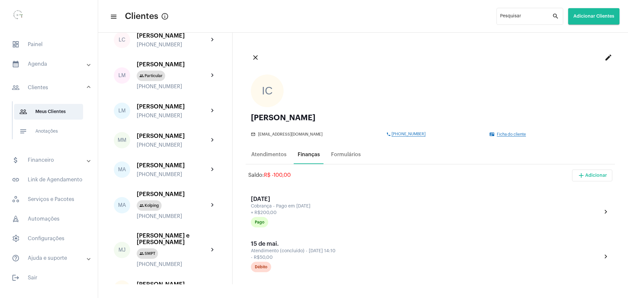
scroll to position [940, 0]
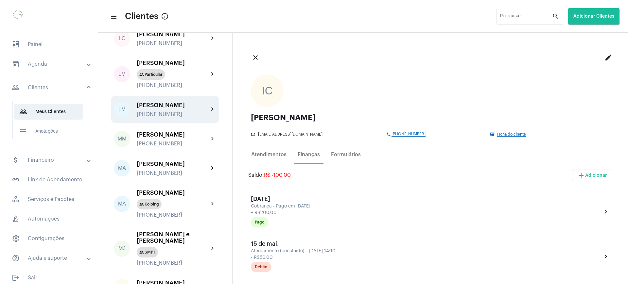
click at [158, 109] on div "[PERSON_NAME]" at bounding box center [173, 105] width 72 height 7
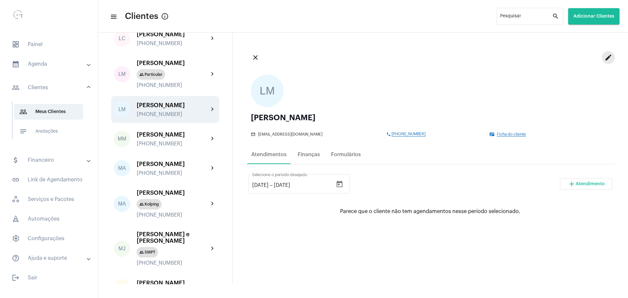
click at [604, 58] on mat-icon "edit" at bounding box center [608, 58] width 8 height 8
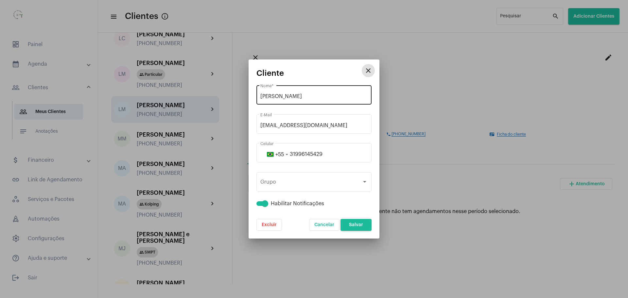
click at [260, 94] on div "[PERSON_NAME] Nome *" at bounding box center [313, 94] width 115 height 21
click at [263, 96] on input "[PERSON_NAME]" at bounding box center [313, 97] width 107 height 6
drag, startPoint x: 260, startPoint y: 96, endPoint x: 272, endPoint y: 96, distance: 12.1
click at [265, 96] on input "[PERSON_NAME]" at bounding box center [313, 97] width 107 height 6
type input "Zinativo [PERSON_NAME]"
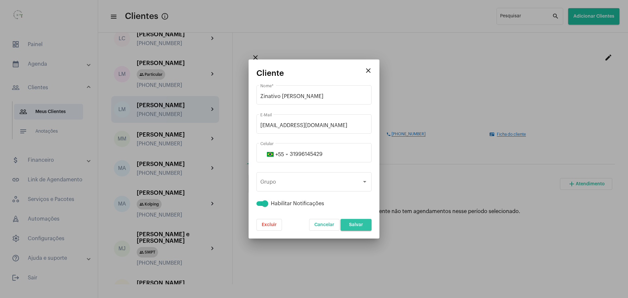
click at [352, 226] on span "Salvar" at bounding box center [356, 225] width 14 height 5
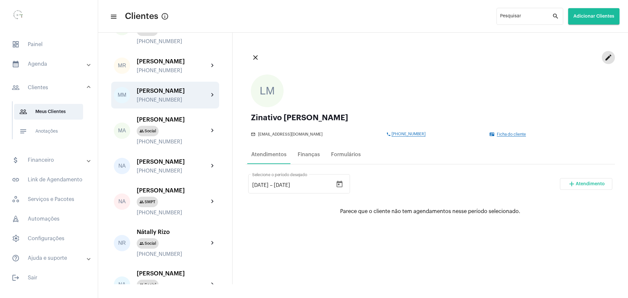
scroll to position [1144, 0]
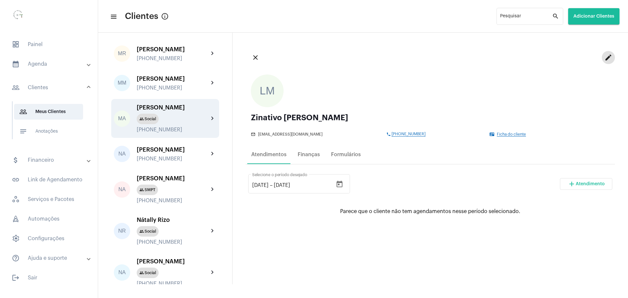
click at [164, 133] on div "[PERSON_NAME] group Social [PHONE_NUMBER]" at bounding box center [173, 118] width 72 height 28
click at [604, 57] on mat-icon "edit" at bounding box center [608, 58] width 8 height 8
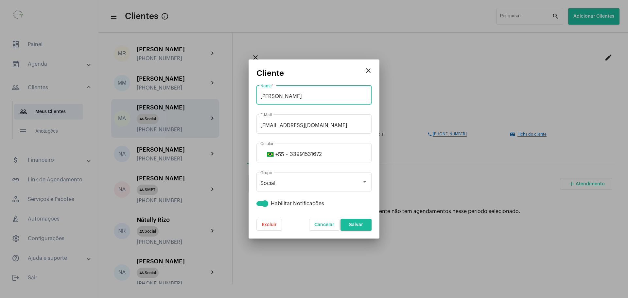
drag, startPoint x: 305, startPoint y: 94, endPoint x: 238, endPoint y: 88, distance: 67.9
click at [238, 89] on div "close Cliente [PERSON_NAME] * [EMAIL_ADDRESS][DOMAIN_NAME] E-Mail [PHONE_NUMBER…" at bounding box center [314, 149] width 628 height 298
type input "[PERSON_NAME]"
click at [367, 224] on button "Salvar" at bounding box center [355, 225] width 31 height 12
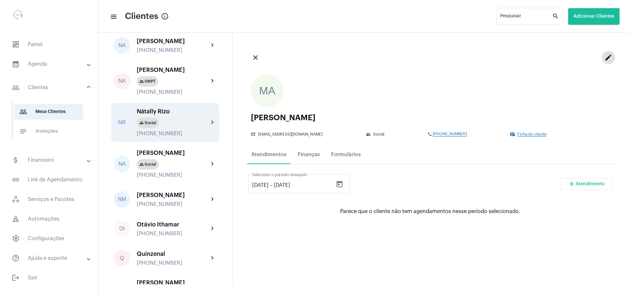
scroll to position [1267, 0]
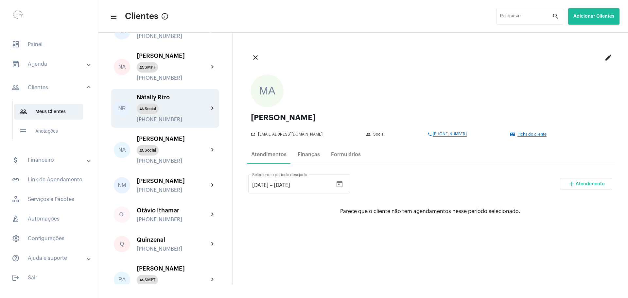
click at [160, 114] on div "group Social" at bounding box center [173, 109] width 72 height 10
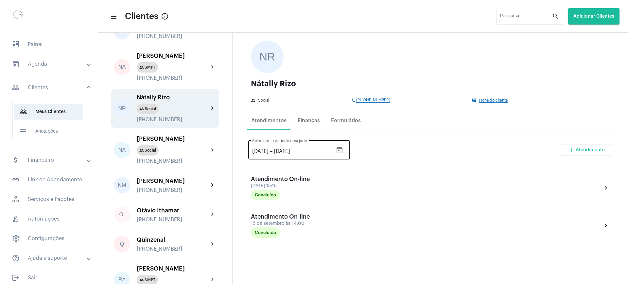
scroll to position [82, 0]
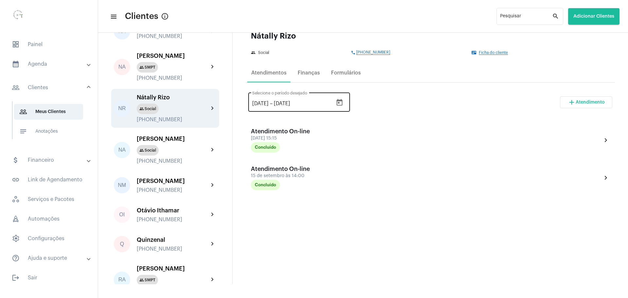
click at [262, 102] on input "[DATE]" at bounding box center [260, 104] width 16 height 6
type input "[DATE]"
drag, startPoint x: 420, startPoint y: 106, endPoint x: 420, endPoint y: 111, distance: 4.6
click at [421, 107] on div "[DATE] [DATE] – [DATE] Selecione o período desejado add Atendimento" at bounding box center [430, 105] width 364 height 31
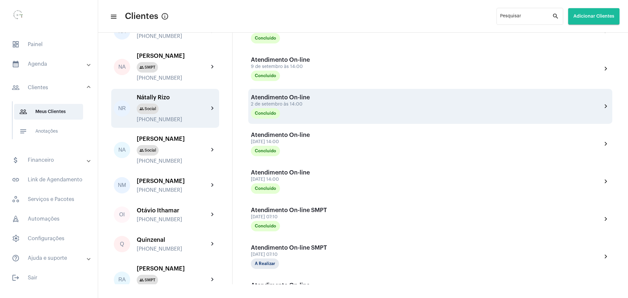
scroll to position [310, 0]
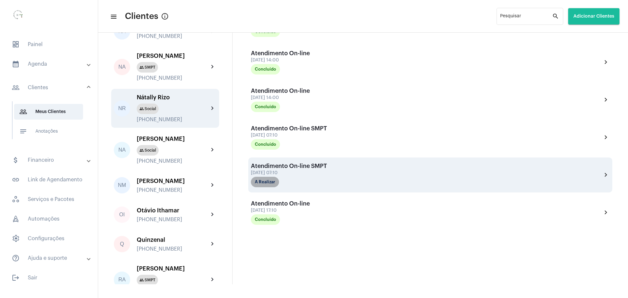
click at [264, 186] on mat-chip "A Realizar" at bounding box center [265, 182] width 28 height 10
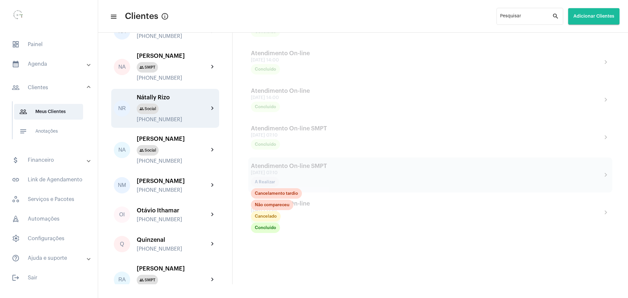
click at [415, 187] on div at bounding box center [430, 69] width 369 height 430
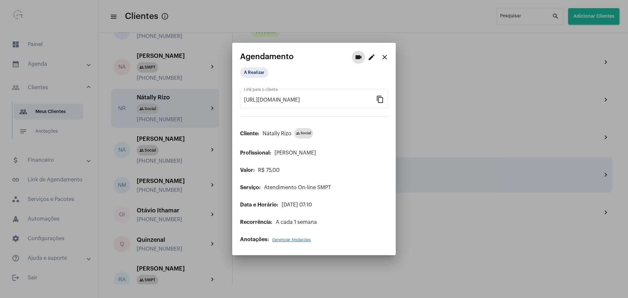
click at [390, 56] on button "close" at bounding box center [384, 57] width 13 height 13
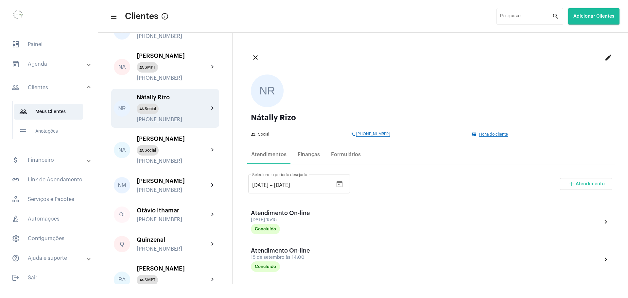
click at [604, 59] on mat-icon "edit" at bounding box center [608, 58] width 8 height 8
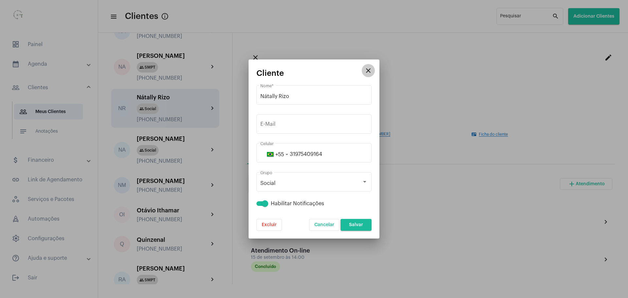
drag, startPoint x: 372, startPoint y: 70, endPoint x: 370, endPoint y: 75, distance: 5.4
click at [371, 70] on mat-icon "close" at bounding box center [368, 71] width 8 height 8
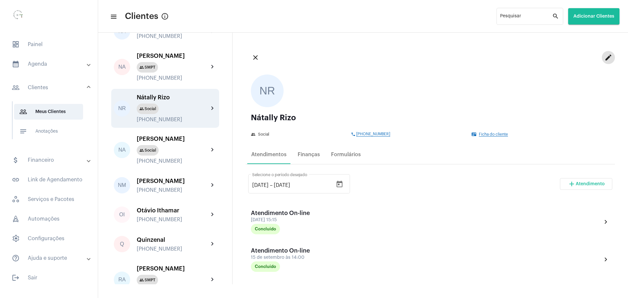
click at [606, 57] on button "edit" at bounding box center [608, 57] width 13 height 13
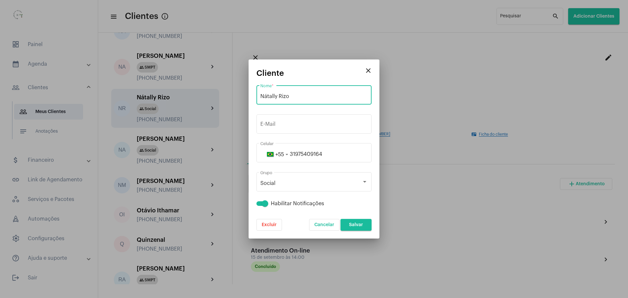
click at [261, 95] on input "Nátally Rizo" at bounding box center [313, 97] width 107 height 6
type input "Zinativo Nátally Rizo"
click at [360, 223] on span "Salvar" at bounding box center [356, 225] width 14 height 5
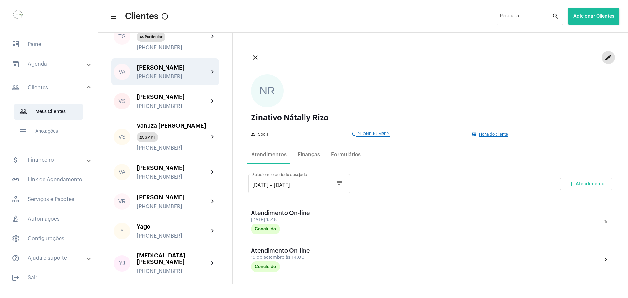
scroll to position [1676, 0]
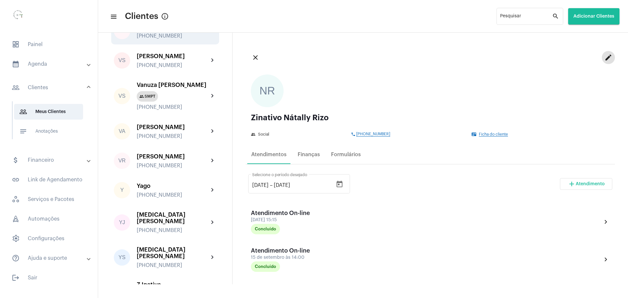
click at [168, 39] on div "[PERSON_NAME] [PHONE_NUMBER]" at bounding box center [173, 31] width 72 height 15
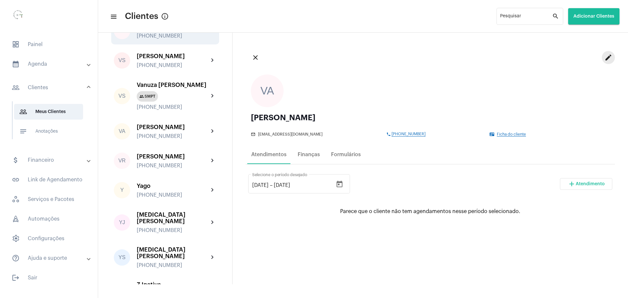
click at [604, 58] on mat-icon "edit" at bounding box center [608, 58] width 8 height 8
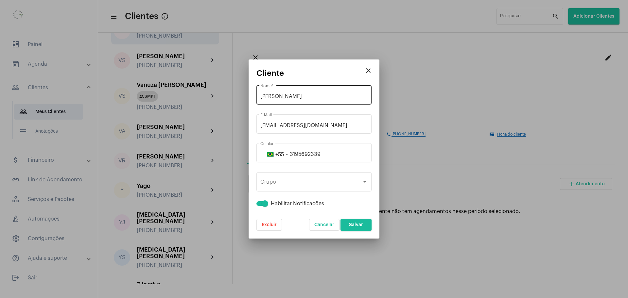
click at [262, 93] on div "[PERSON_NAME] Nome *" at bounding box center [313, 94] width 107 height 21
click at [262, 97] on input "[PERSON_NAME]" at bounding box center [313, 97] width 107 height 6
type input "Zinativo [PERSON_NAME]"
click at [364, 226] on button "Salvar" at bounding box center [355, 225] width 31 height 12
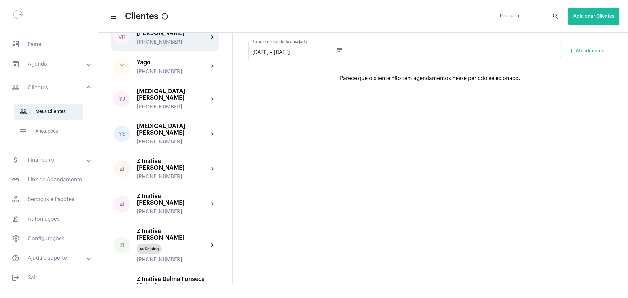
scroll to position [1758, 0]
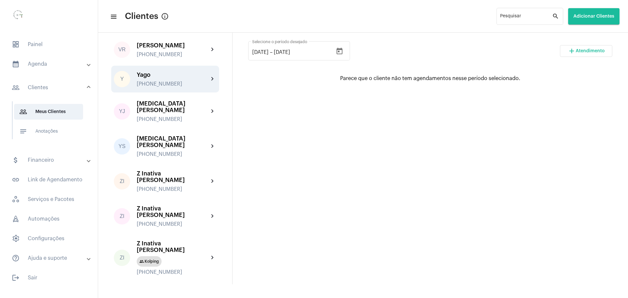
click at [160, 87] on div "Yago [PHONE_NUMBER]" at bounding box center [173, 79] width 72 height 15
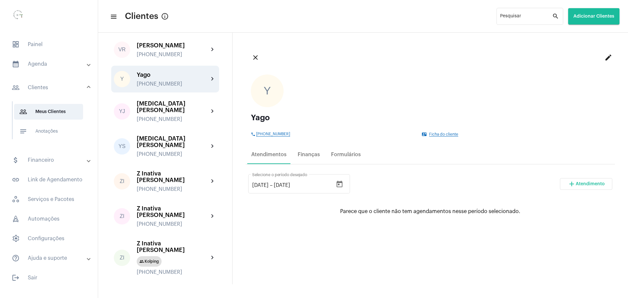
click at [604, 57] on mat-icon "edit" at bounding box center [608, 58] width 8 height 8
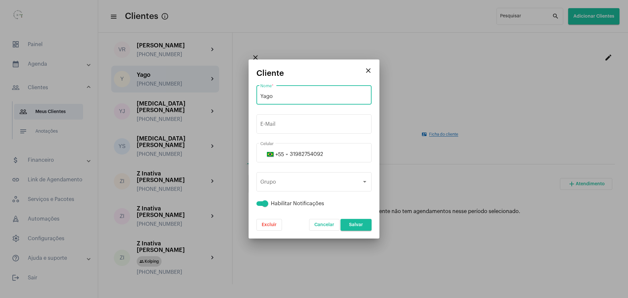
click at [262, 95] on input "Yago" at bounding box center [313, 97] width 107 height 6
type input "Zinativo Yago"
click at [354, 229] on button "Salvar" at bounding box center [355, 225] width 31 height 12
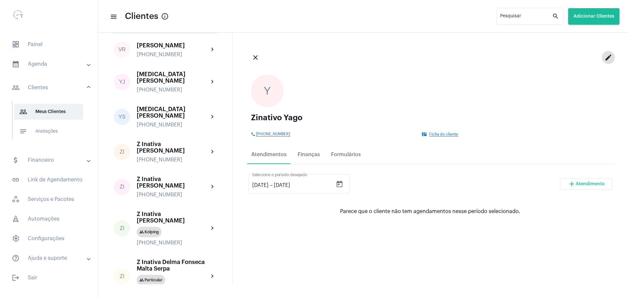
click at [164, 28] on div "[PERSON_NAME] [PHONE_NUMBER]" at bounding box center [173, 20] width 72 height 15
click at [604, 57] on mat-icon "edit" at bounding box center [608, 58] width 8 height 8
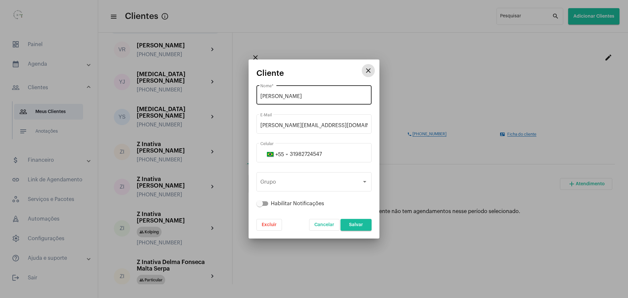
click at [262, 95] on input "[PERSON_NAME]" at bounding box center [313, 97] width 107 height 6
type input "Zinativo [PERSON_NAME]"
click at [360, 229] on button "Salvar" at bounding box center [355, 225] width 31 height 12
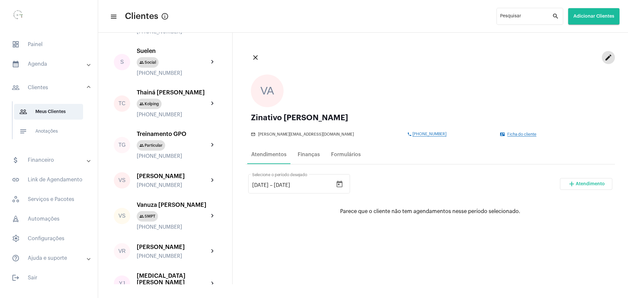
scroll to position [1512, 0]
